Goal: Transaction & Acquisition: Purchase product/service

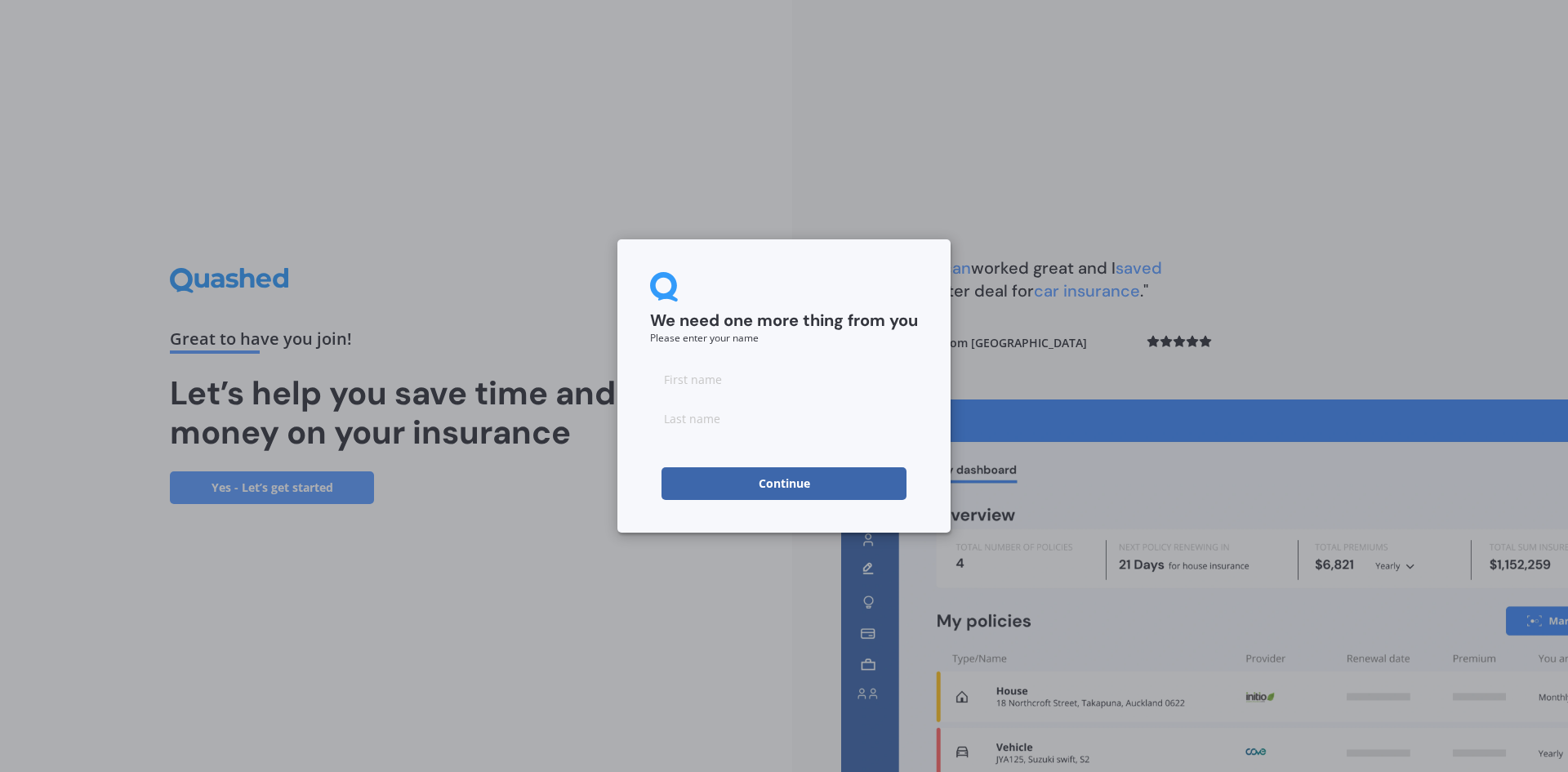
click at [712, 376] on input at bounding box center [784, 379] width 268 height 33
type input "[PERSON_NAME]"
click at [775, 488] on button "Continue" at bounding box center [784, 484] width 245 height 33
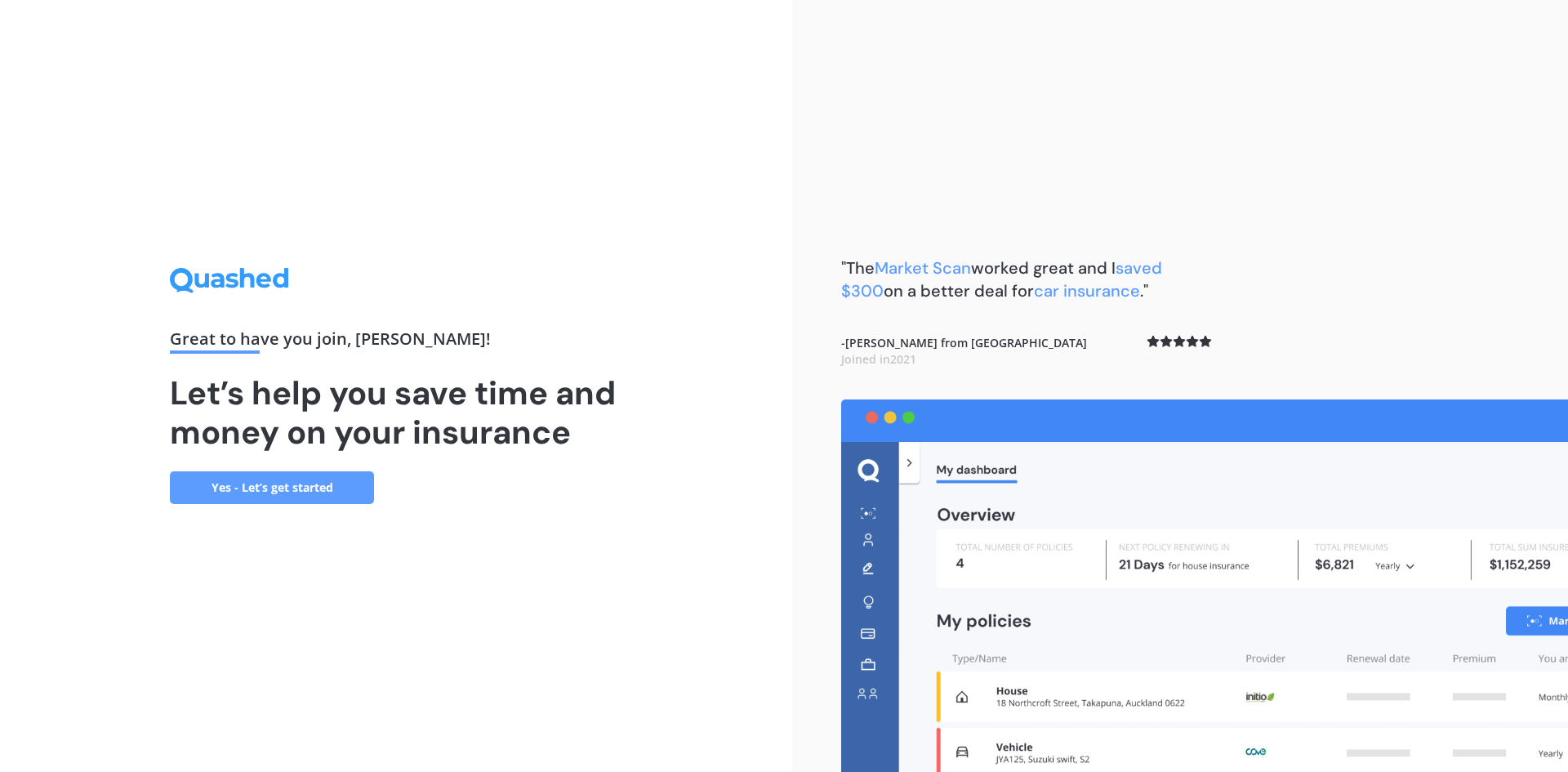
click at [259, 484] on link "Yes - Let’s get started" at bounding box center [272, 488] width 204 height 33
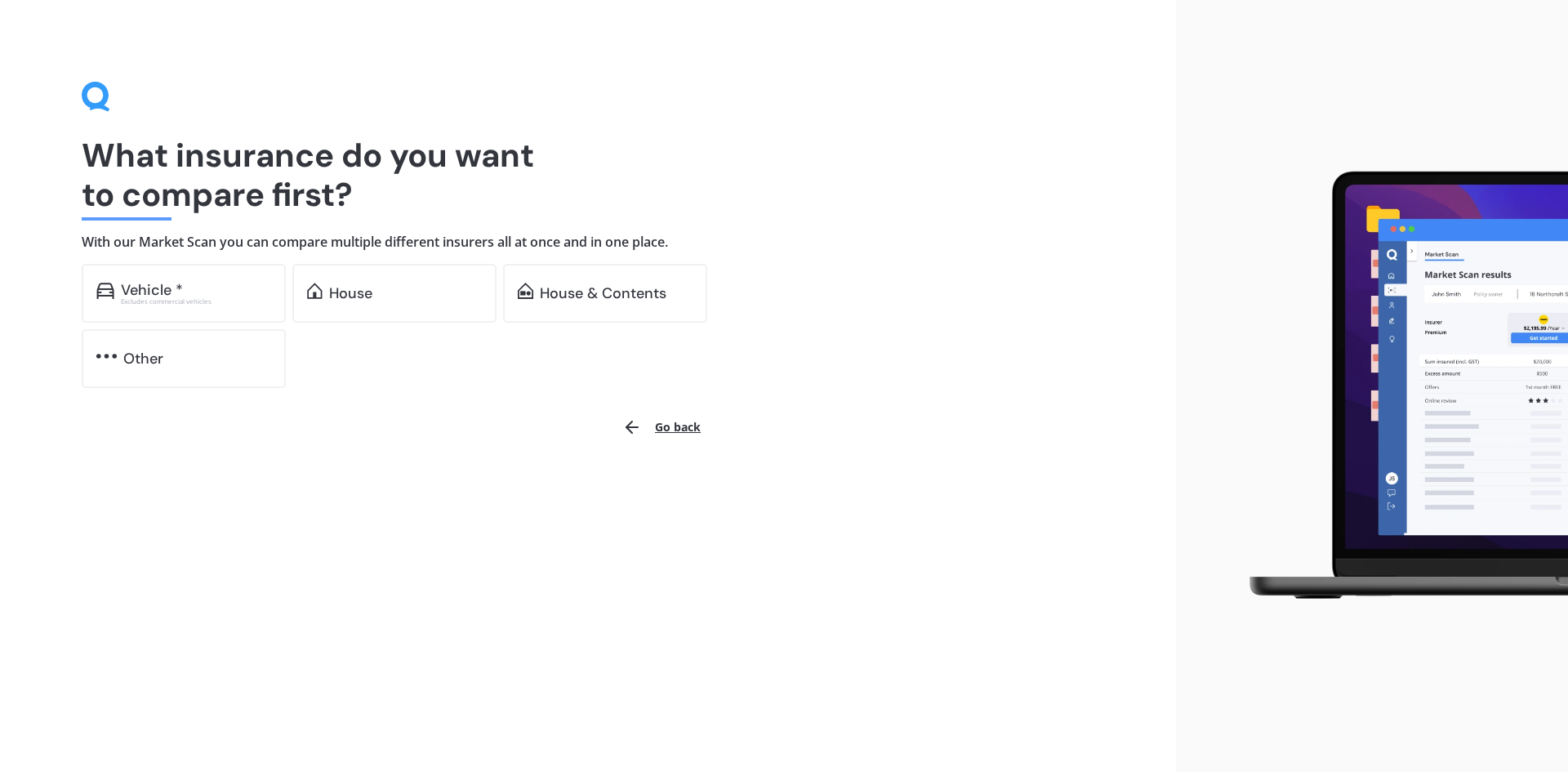
click at [366, 293] on div "House" at bounding box center [351, 293] width 43 height 16
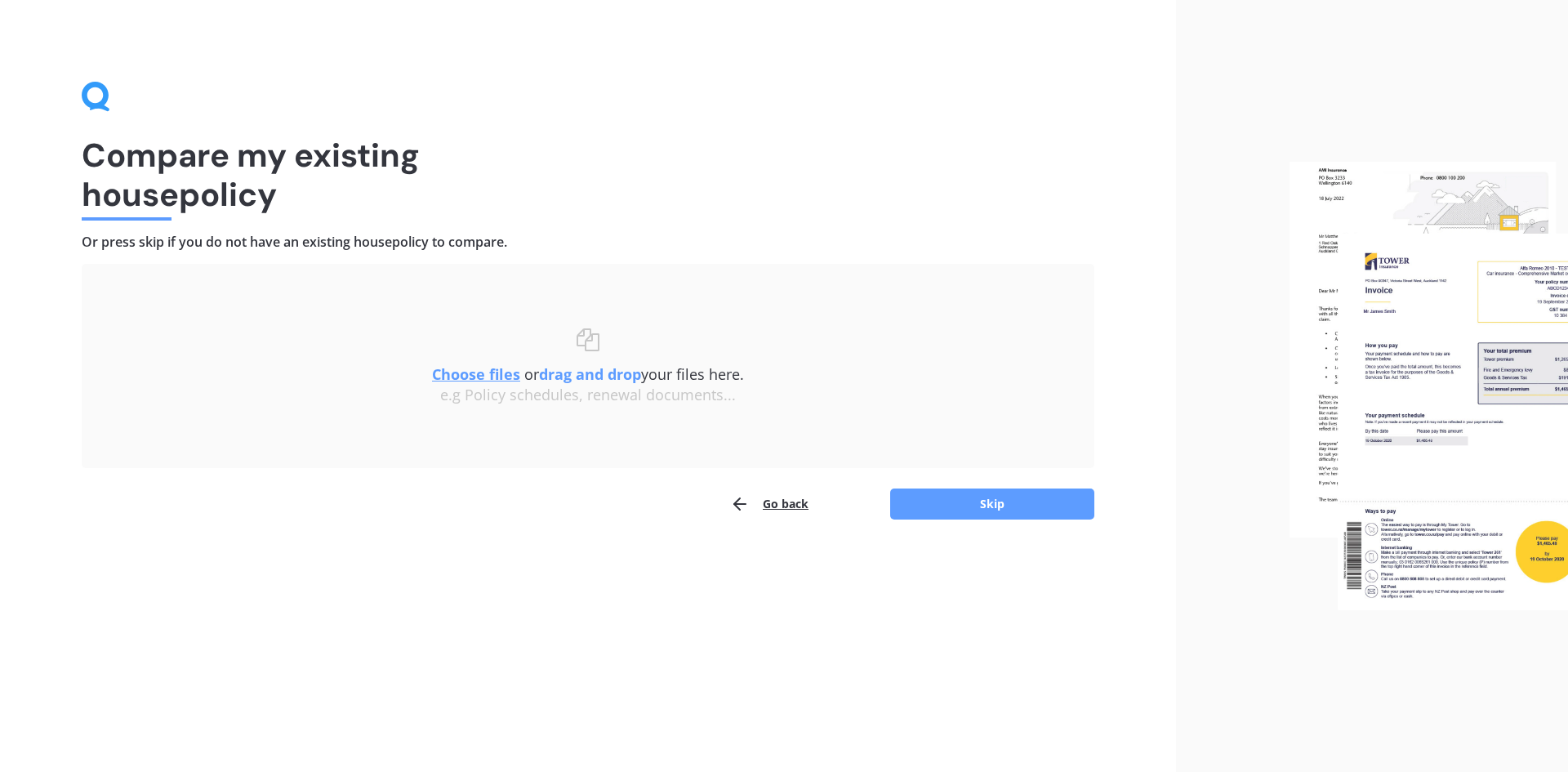
click at [986, 503] on button "Skip" at bounding box center [992, 503] width 204 height 31
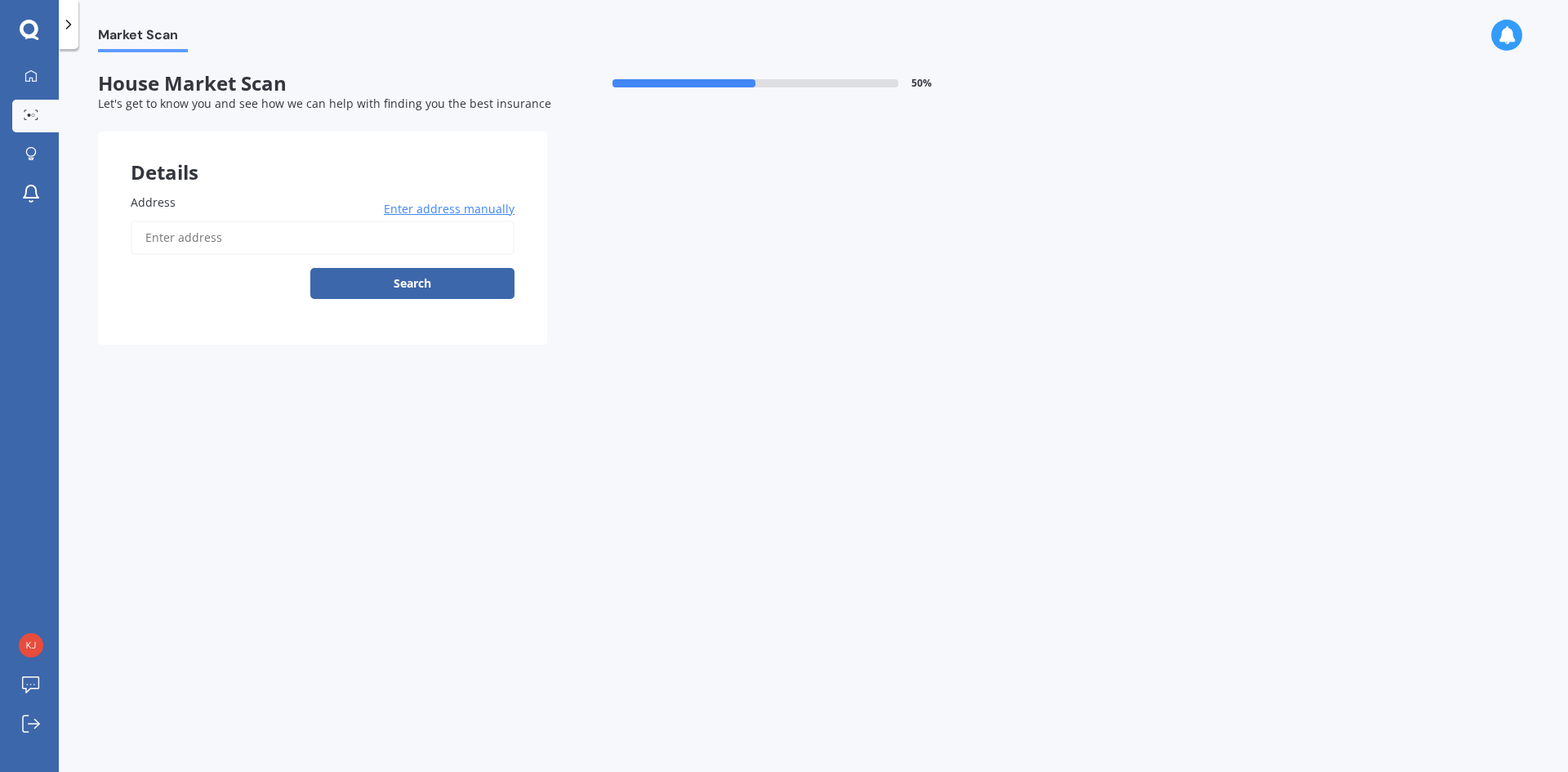
click at [228, 232] on input "Address" at bounding box center [322, 237] width 383 height 35
type input "[STREET_ADDRESS]"
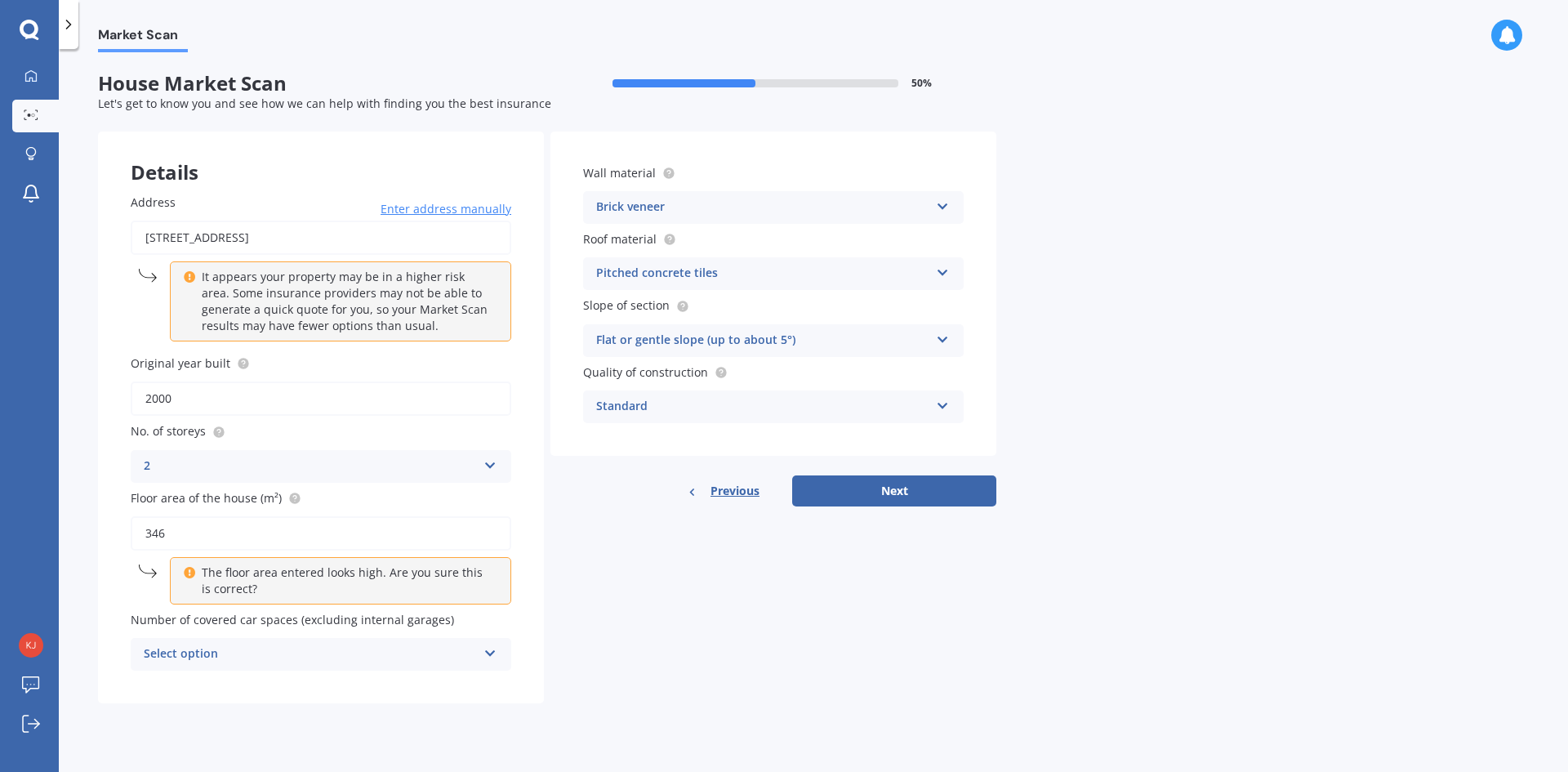
click at [489, 654] on icon at bounding box center [490, 649] width 14 height 11
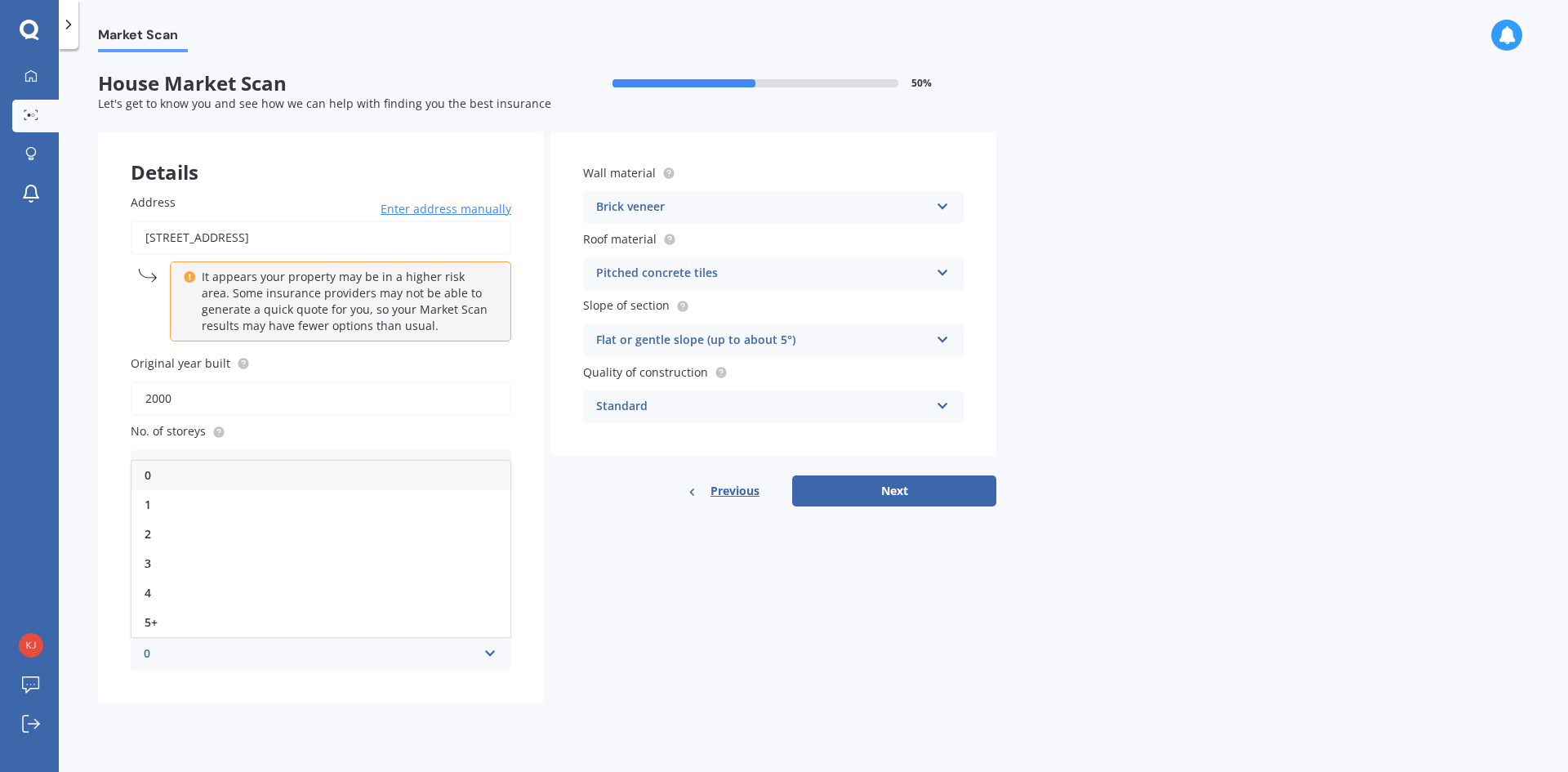
click at [149, 533] on span "2" at bounding box center [148, 534] width 7 height 16
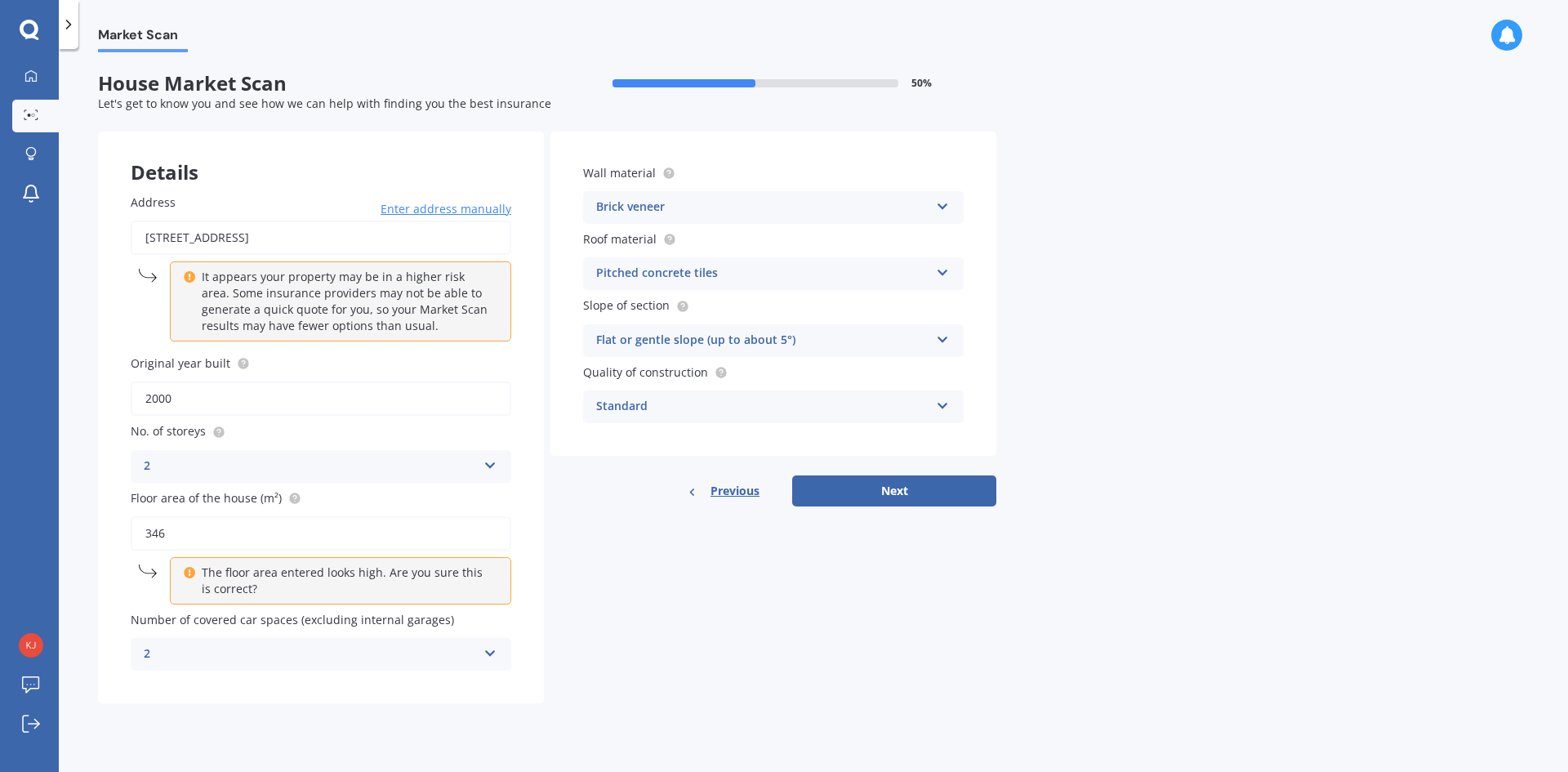
click at [634, 575] on div "Details Address [STREET_ADDRESS] Enter address manually It appears your propert…" at bounding box center [547, 417] width 898 height 572
click at [906, 492] on button "Next" at bounding box center [894, 490] width 204 height 31
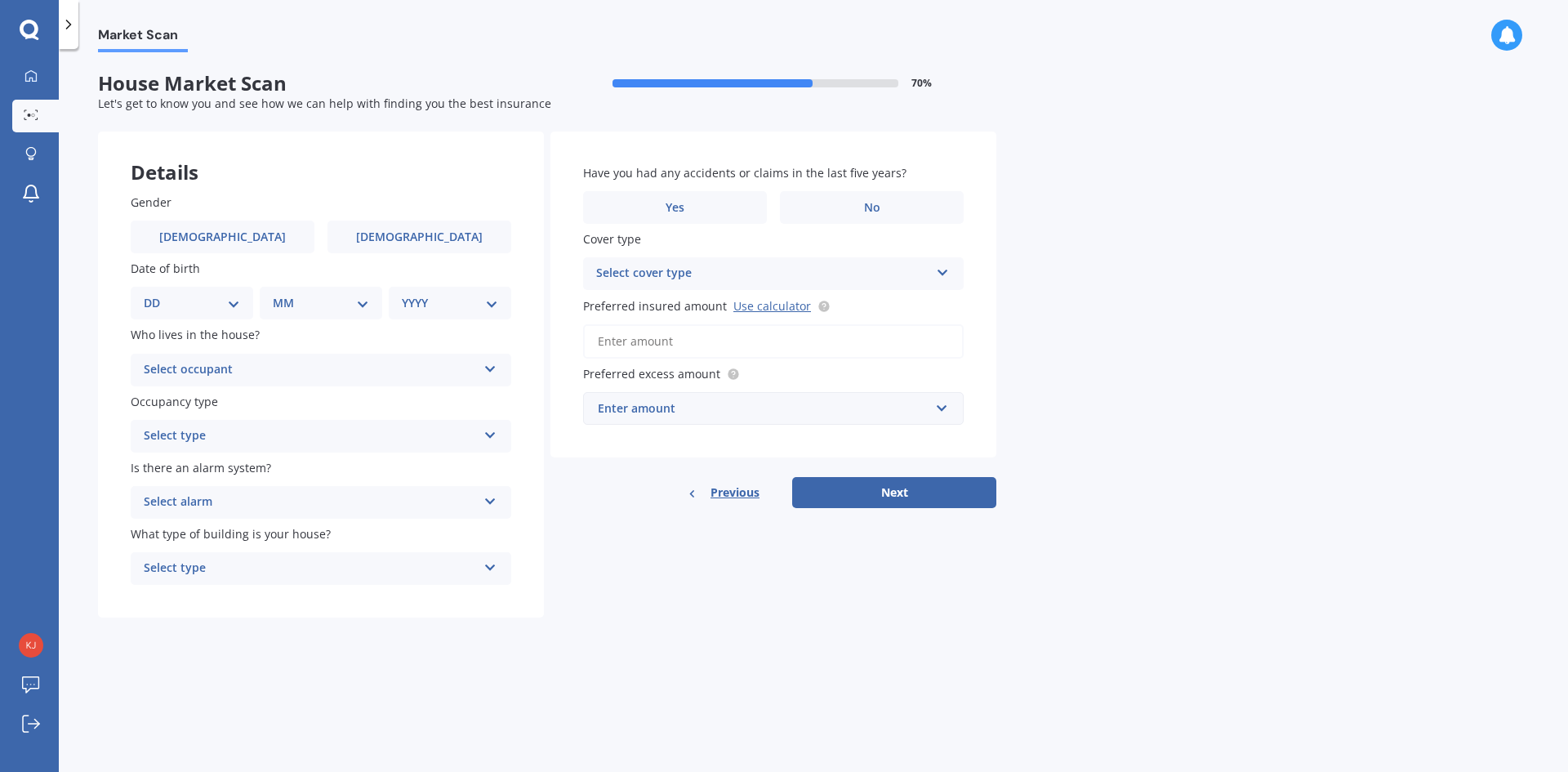
click at [420, 247] on label "[DEMOGRAPHIC_DATA]" at bounding box center [419, 237] width 184 height 33
click at [0, 0] on input "[DEMOGRAPHIC_DATA]" at bounding box center [0, 0] width 0 height 0
click at [460, 306] on select "YYYY 2009 2008 2007 2006 2005 2004 2003 2002 2001 2000 1999 1998 1997 1996 1995…" at bounding box center [450, 302] width 97 height 18
click at [401, 294] on select "YYYY 2009 2008 2007 2006 2005 2004 2003 2002 2001 2000 1999 1998 1997 1996 1995…" at bounding box center [450, 302] width 97 height 18
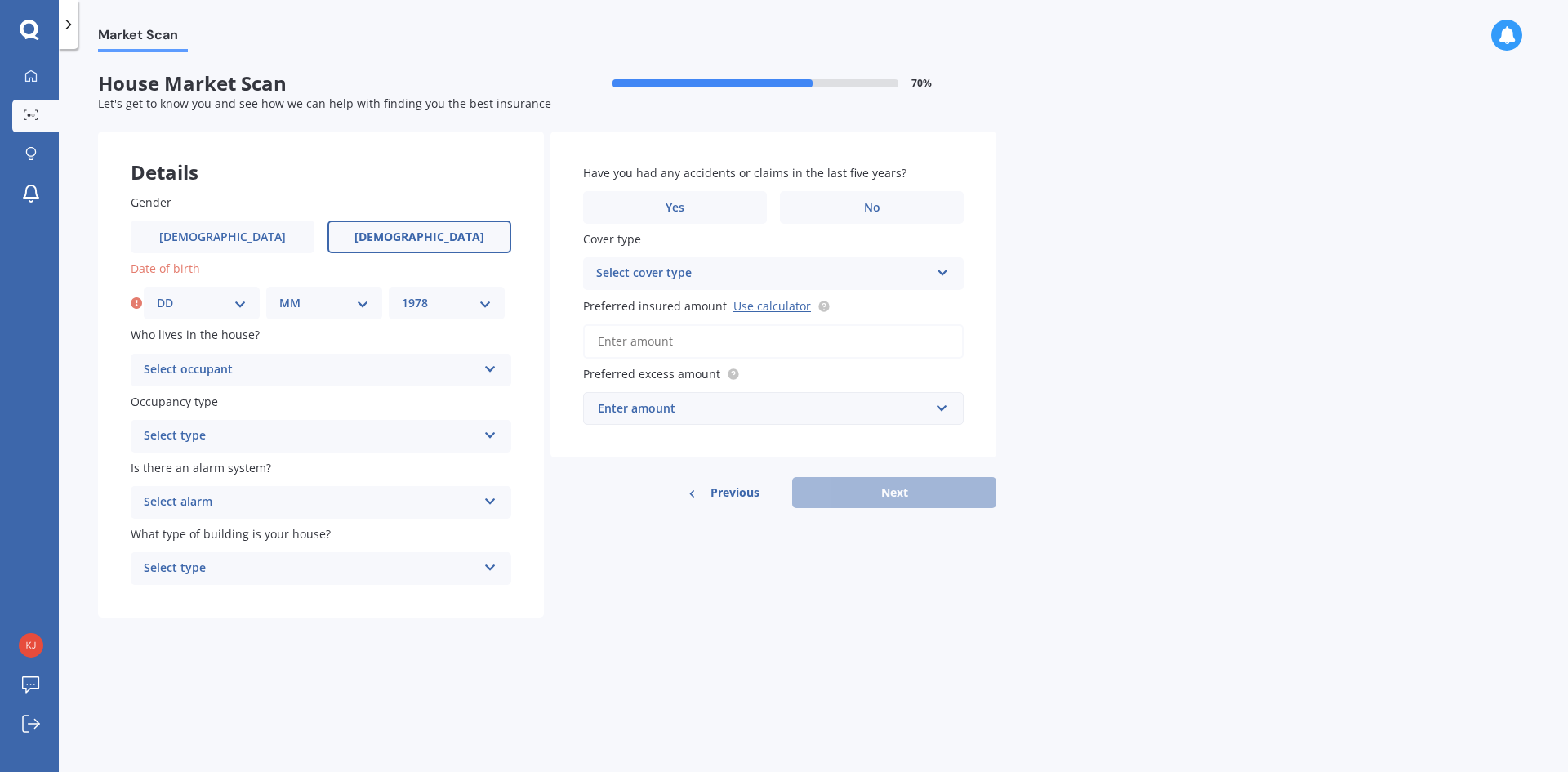
click at [483, 303] on select "YYYY 2009 2008 2007 2006 2005 2004 2003 2002 2001 2000 1999 1998 1997 1996 1995…" at bounding box center [446, 302] width 90 height 18
click at [461, 273] on label "Date of birth" at bounding box center [317, 269] width 374 height 17
click at [428, 303] on select "YYYY 2009 2008 2007 2006 2005 2004 2003 2002 2001 2000 1999 1998 1997 1996 1995…" at bounding box center [446, 302] width 90 height 18
select select "1978"
click at [401, 294] on select "YYYY 2009 2008 2007 2006 2005 2004 2003 2002 2001 2000 1999 1998 1997 1996 1995…" at bounding box center [446, 302] width 90 height 18
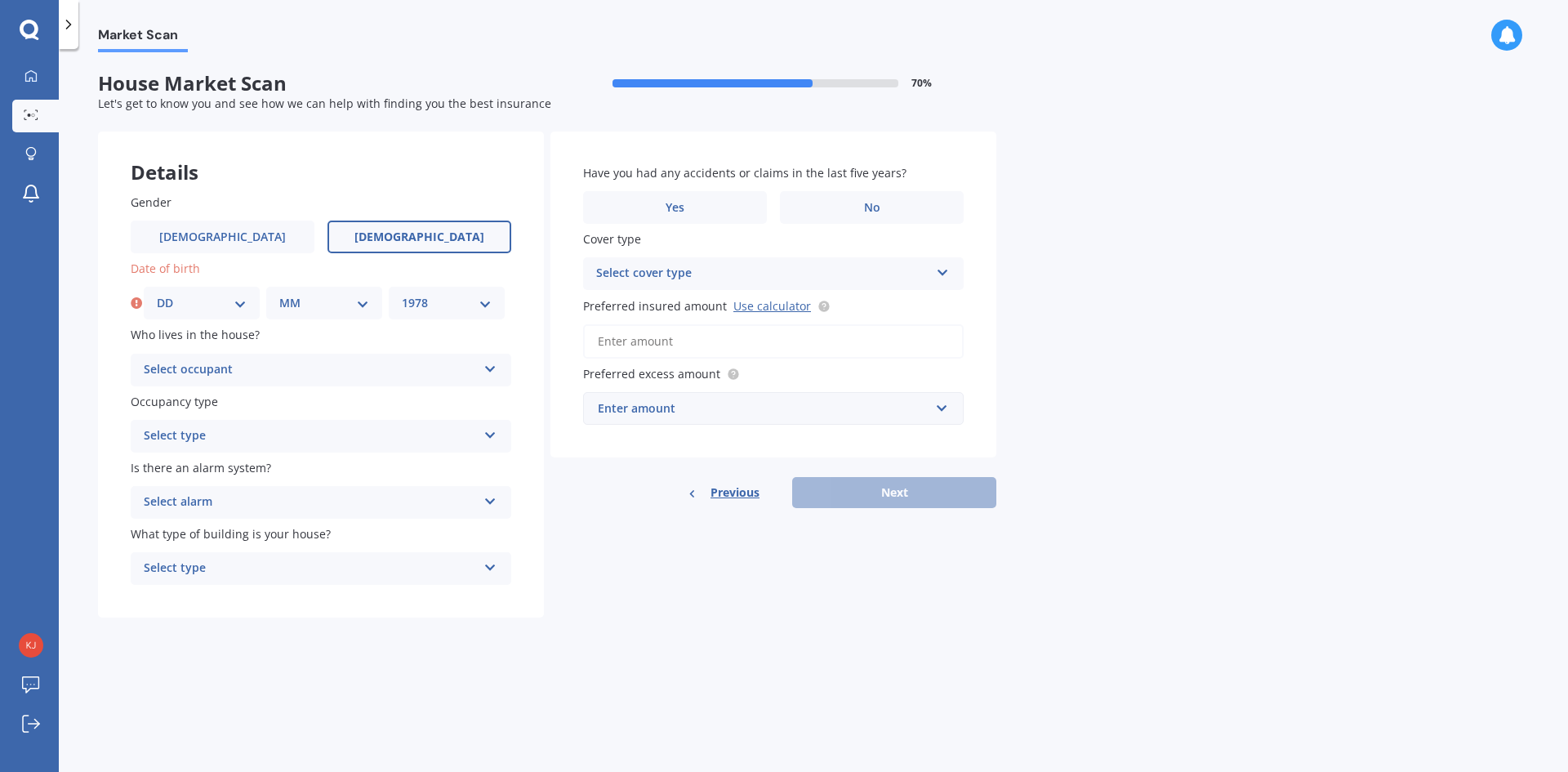
click at [199, 299] on select "DD 01 02 03 04 05 06 07 08 09 10 11 12 13 14 15 16 17 18 19 20 21 22 23 24 25 2…" at bounding box center [202, 302] width 90 height 18
select select "01"
click at [157, 294] on select "DD 01 02 03 04 05 06 07 08 09 10 11 12 13 14 15 16 17 18 19 20 21 22 23 24 25 2…" at bounding box center [202, 302] width 90 height 18
click at [289, 301] on select "MM 01 02 03 04 05 06 07 08 09 10 11 12" at bounding box center [324, 302] width 90 height 18
select select "01"
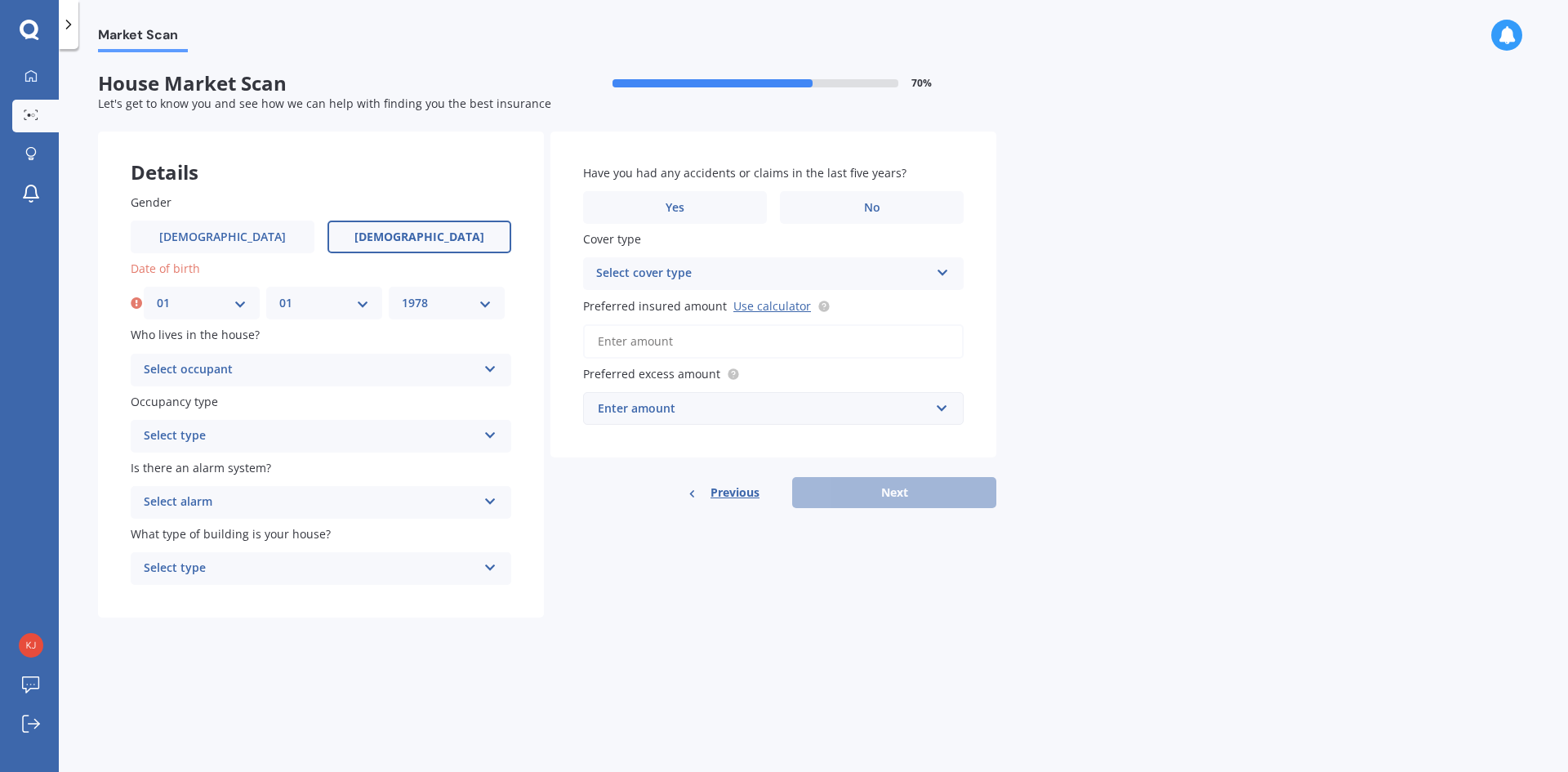
click at [279, 294] on select "MM 01 02 03 04 05 06 07 08 09 10 11 12" at bounding box center [324, 302] width 90 height 18
click at [174, 368] on div "Select occupant" at bounding box center [310, 370] width 333 height 20
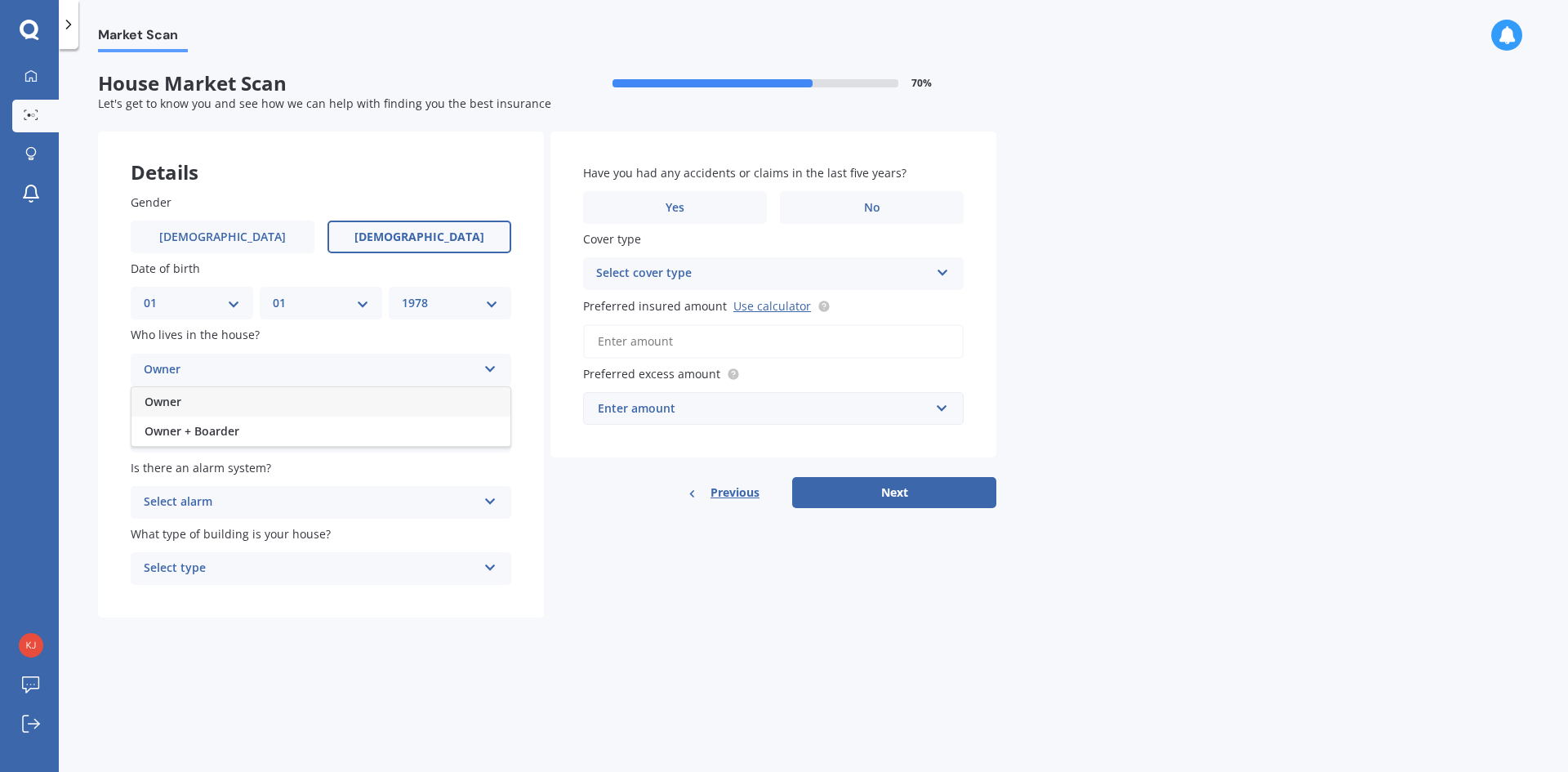
click at [181, 397] on span "Owner" at bounding box center [162, 402] width 37 height 16
click at [193, 432] on div "Select type" at bounding box center [310, 436] width 333 height 20
click at [195, 461] on span "Permanent" at bounding box center [175, 467] width 62 height 16
click at [218, 502] on div "Select alarm" at bounding box center [310, 502] width 333 height 20
click at [203, 557] on span "Yes, not monitored" at bounding box center [198, 563] width 108 height 16
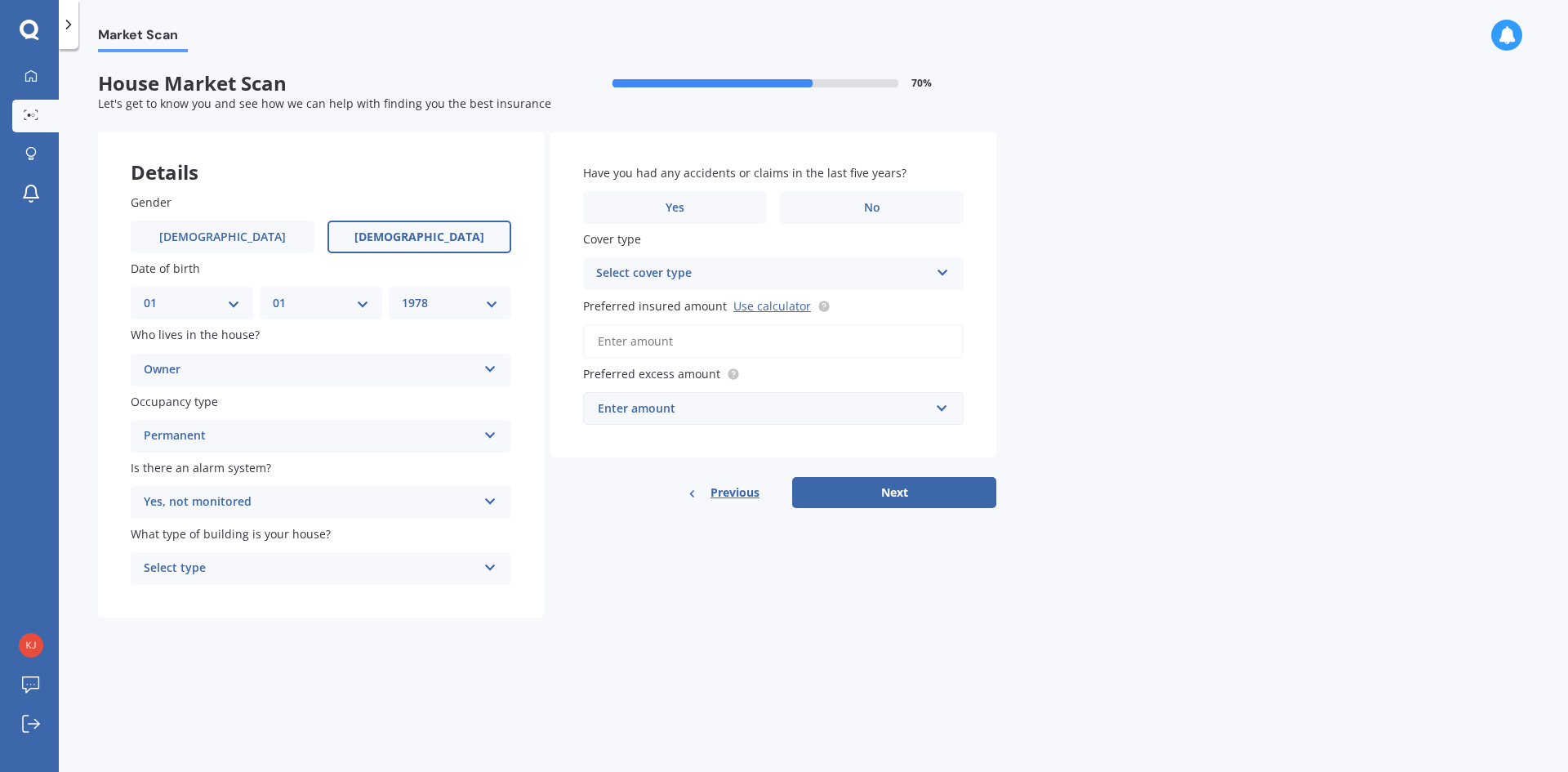
click at [235, 568] on div "Select type" at bounding box center [310, 568] width 333 height 20
click at [203, 598] on span "Freestanding" at bounding box center [180, 600] width 73 height 16
click at [850, 212] on label "No" at bounding box center [871, 207] width 184 height 33
click at [0, 0] on input "No" at bounding box center [0, 0] width 0 height 0
click at [694, 273] on div "Select cover type" at bounding box center [762, 273] width 333 height 20
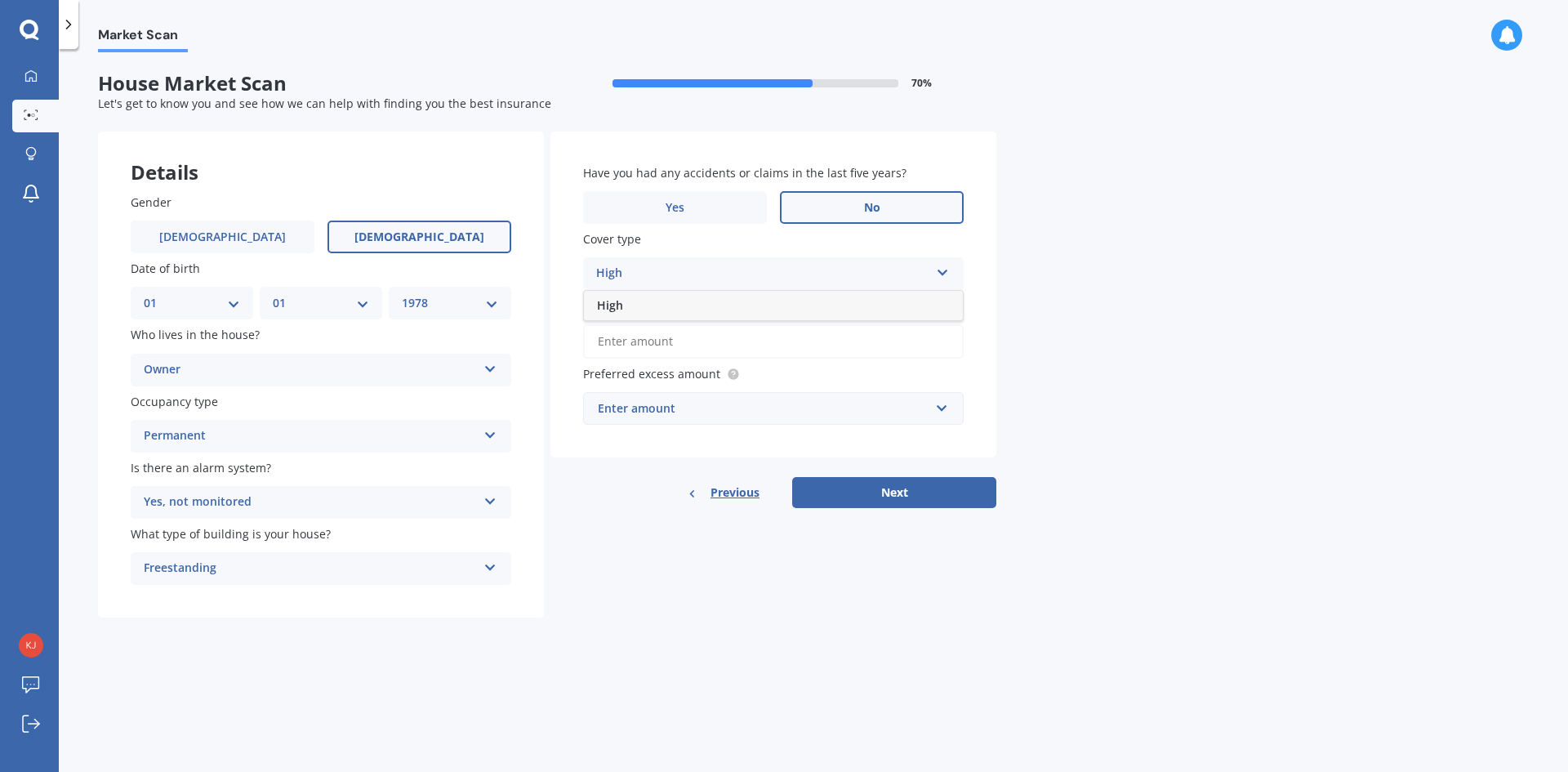
click at [669, 266] on div "High" at bounding box center [762, 273] width 333 height 20
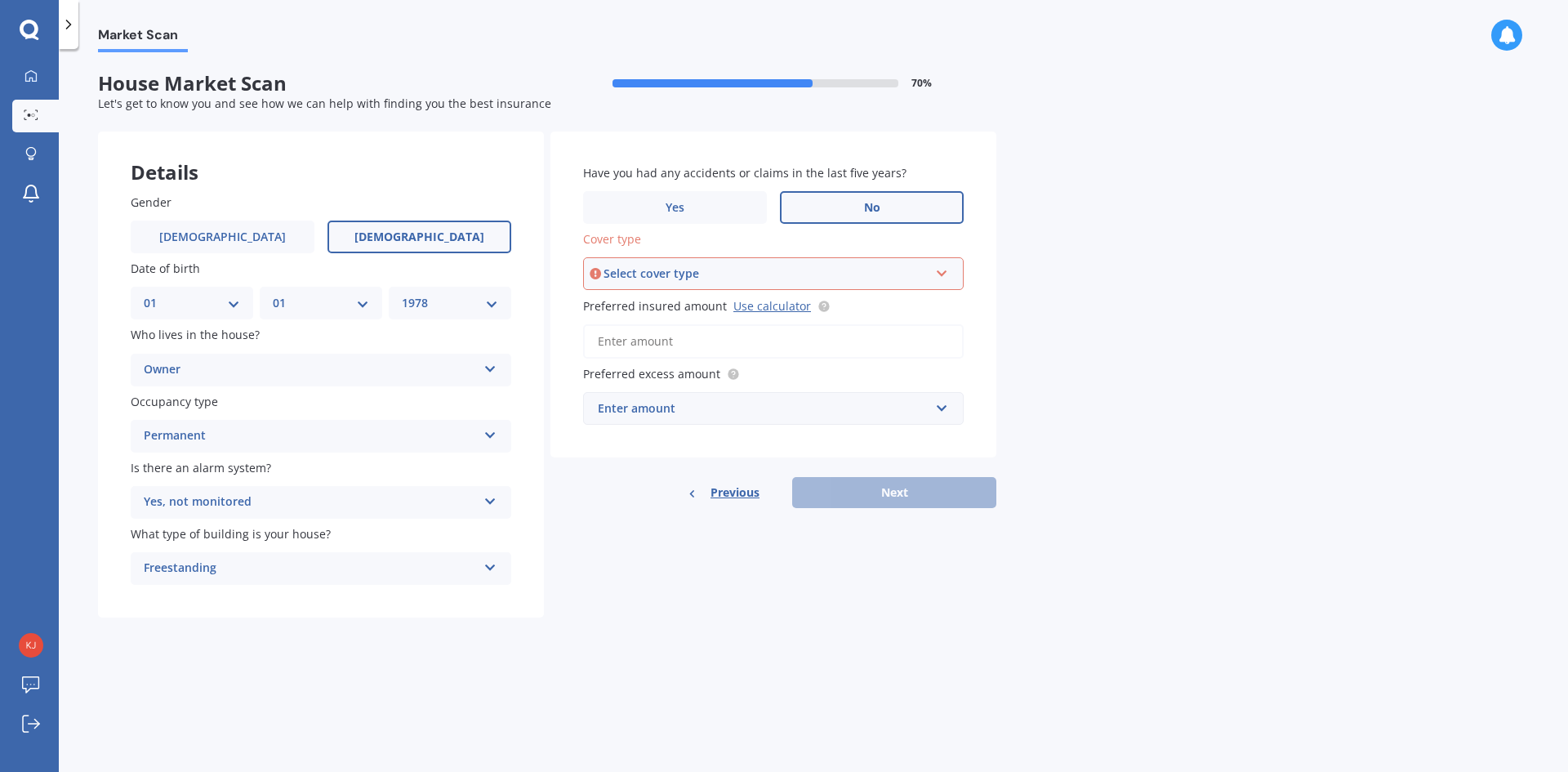
click at [669, 266] on div "Select cover type" at bounding box center [766, 273] width 325 height 18
click at [626, 303] on div "High" at bounding box center [773, 305] width 377 height 29
click at [654, 344] on input "Preferred insured amount Use calculator" at bounding box center [773, 341] width 381 height 35
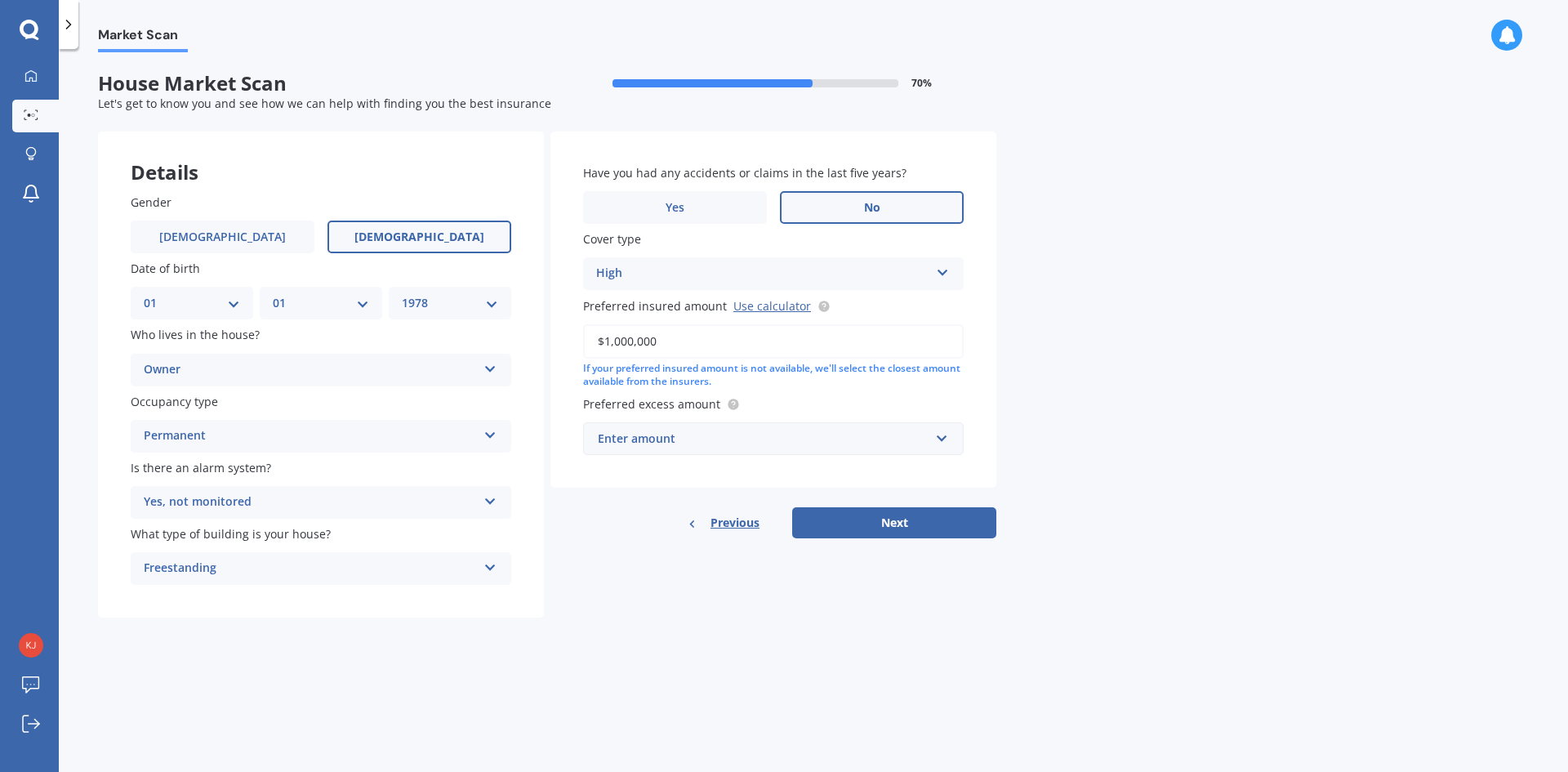
type input "$1,000,000"
click at [720, 439] on div "Enter amount" at bounding box center [763, 438] width 332 height 18
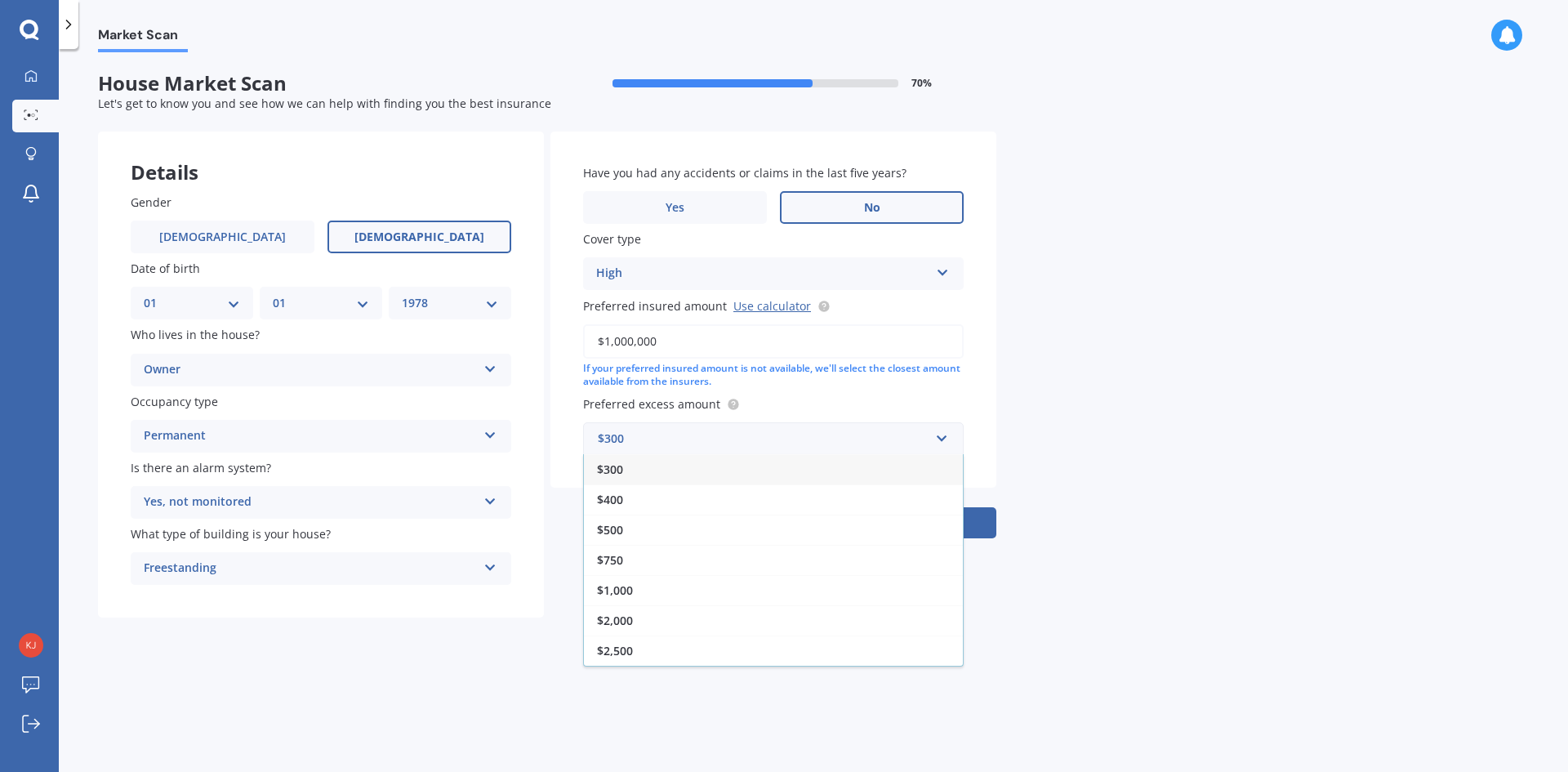
click at [625, 533] on div "$500" at bounding box center [773, 529] width 379 height 30
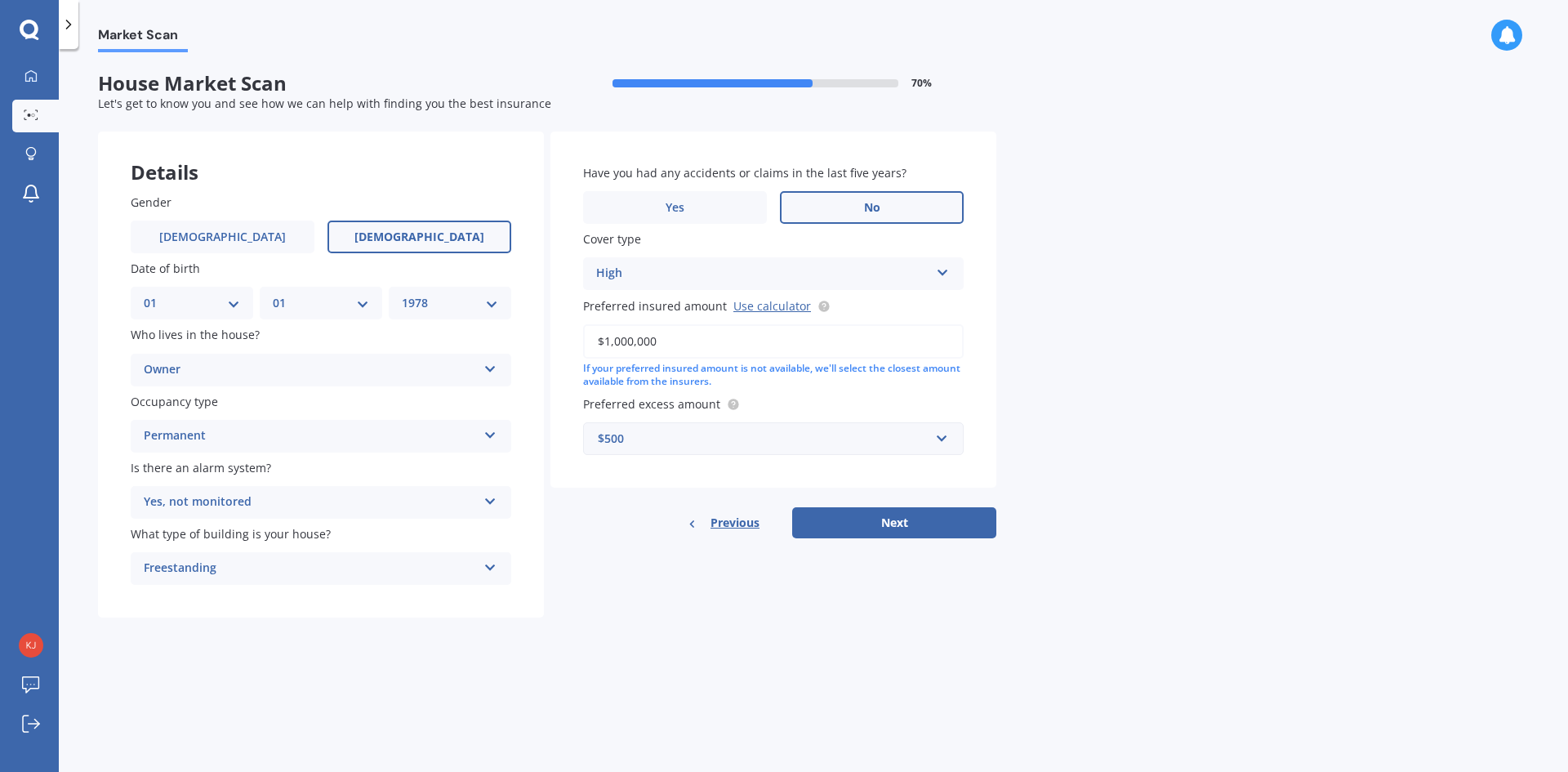
click at [859, 528] on button "Next" at bounding box center [894, 522] width 204 height 31
select select "01"
select select "1978"
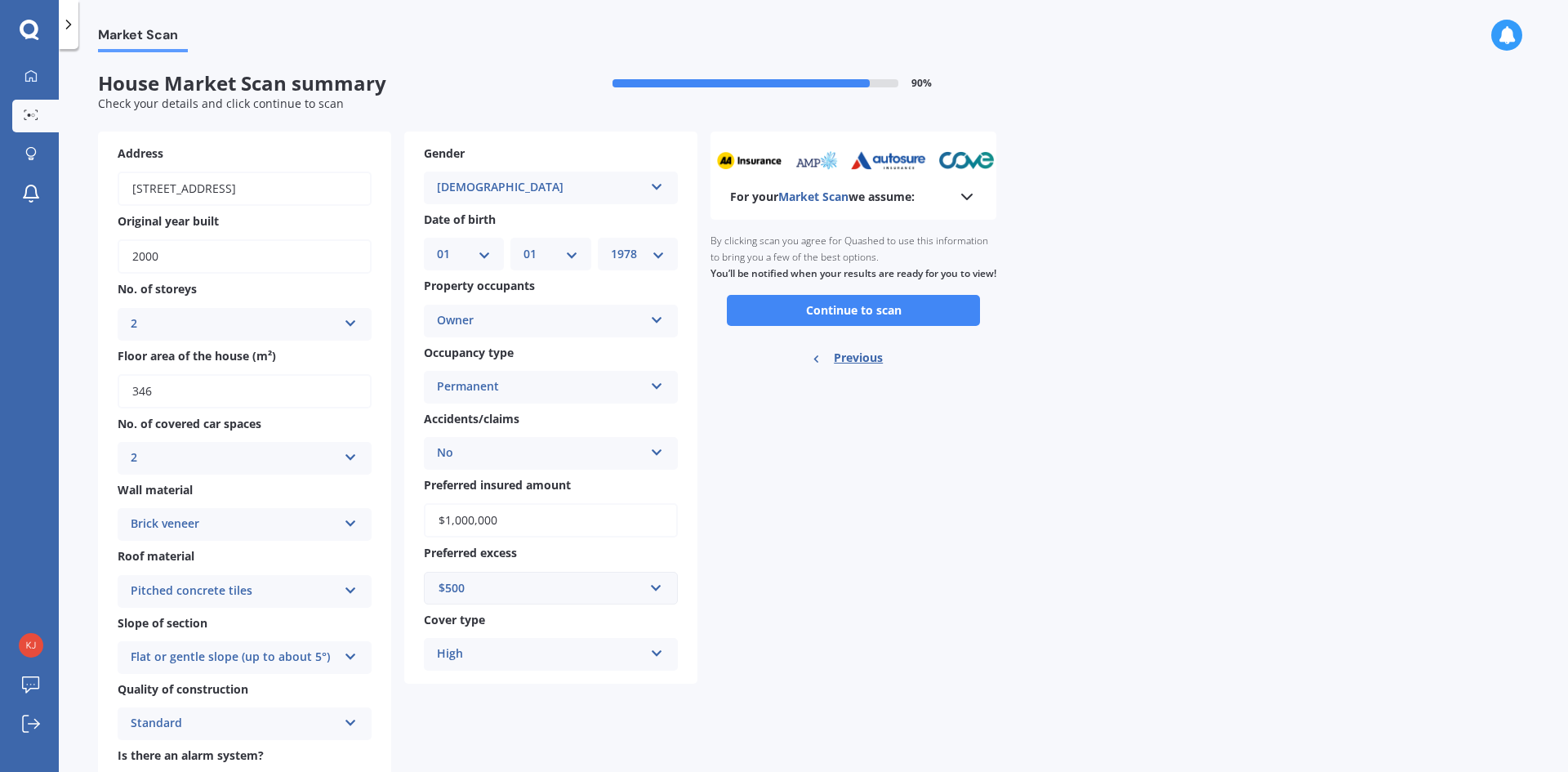
click at [863, 325] on button "Continue to scan" at bounding box center [853, 310] width 253 height 31
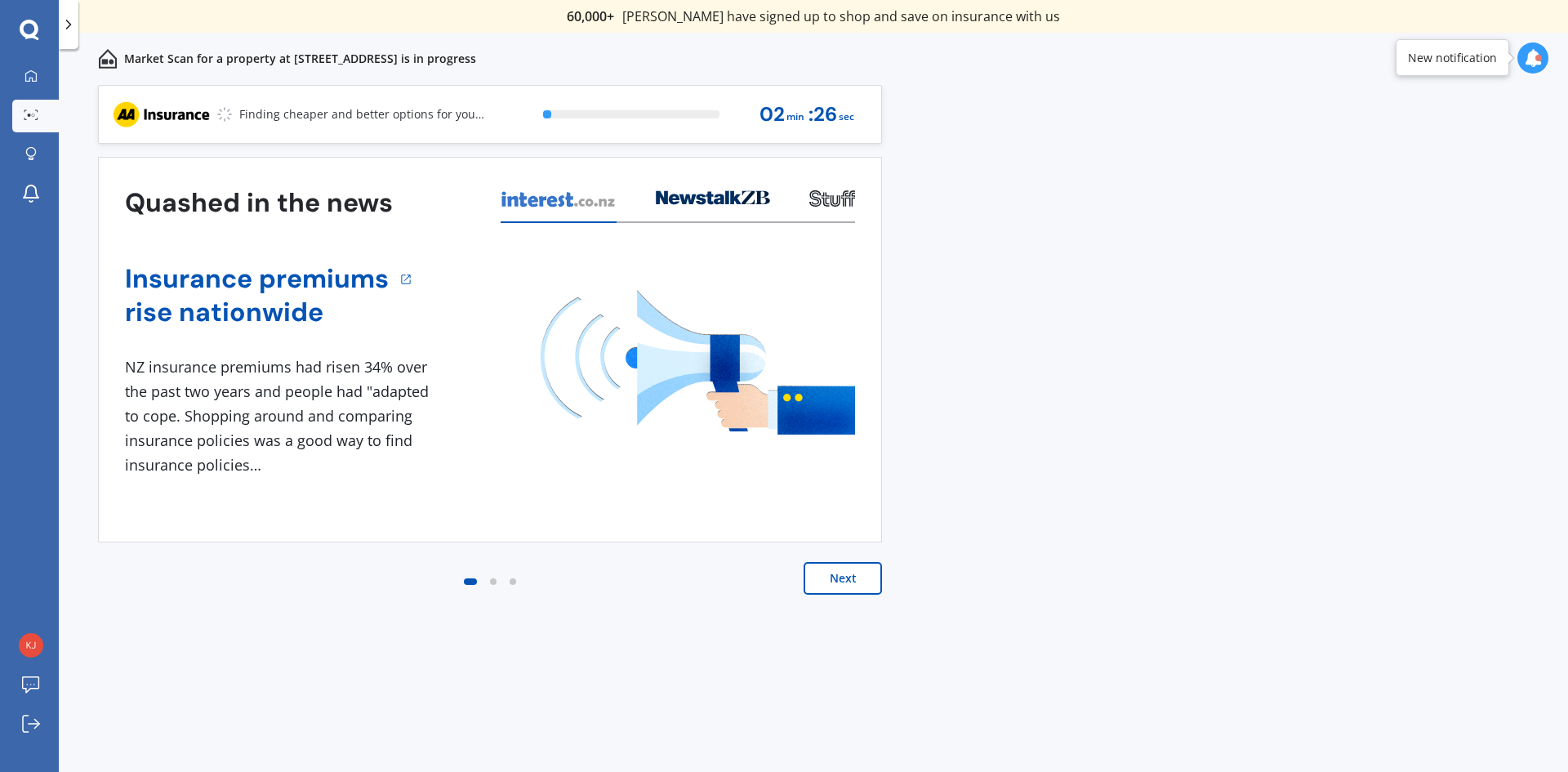
click at [852, 566] on button "Next" at bounding box center [842, 579] width 79 height 33
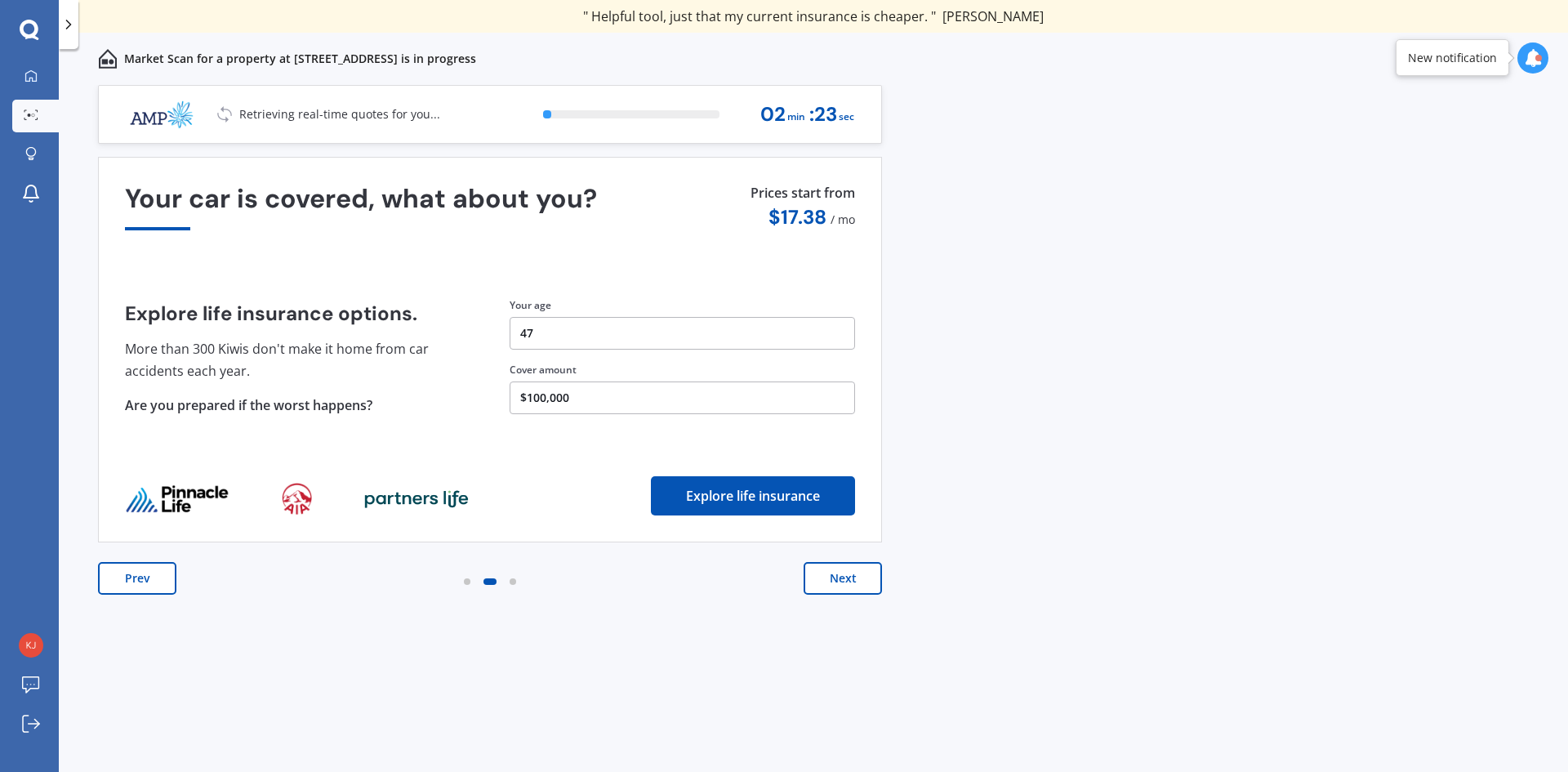
click at [842, 578] on button "Next" at bounding box center [842, 579] width 79 height 33
